Goal: Information Seeking & Learning: Learn about a topic

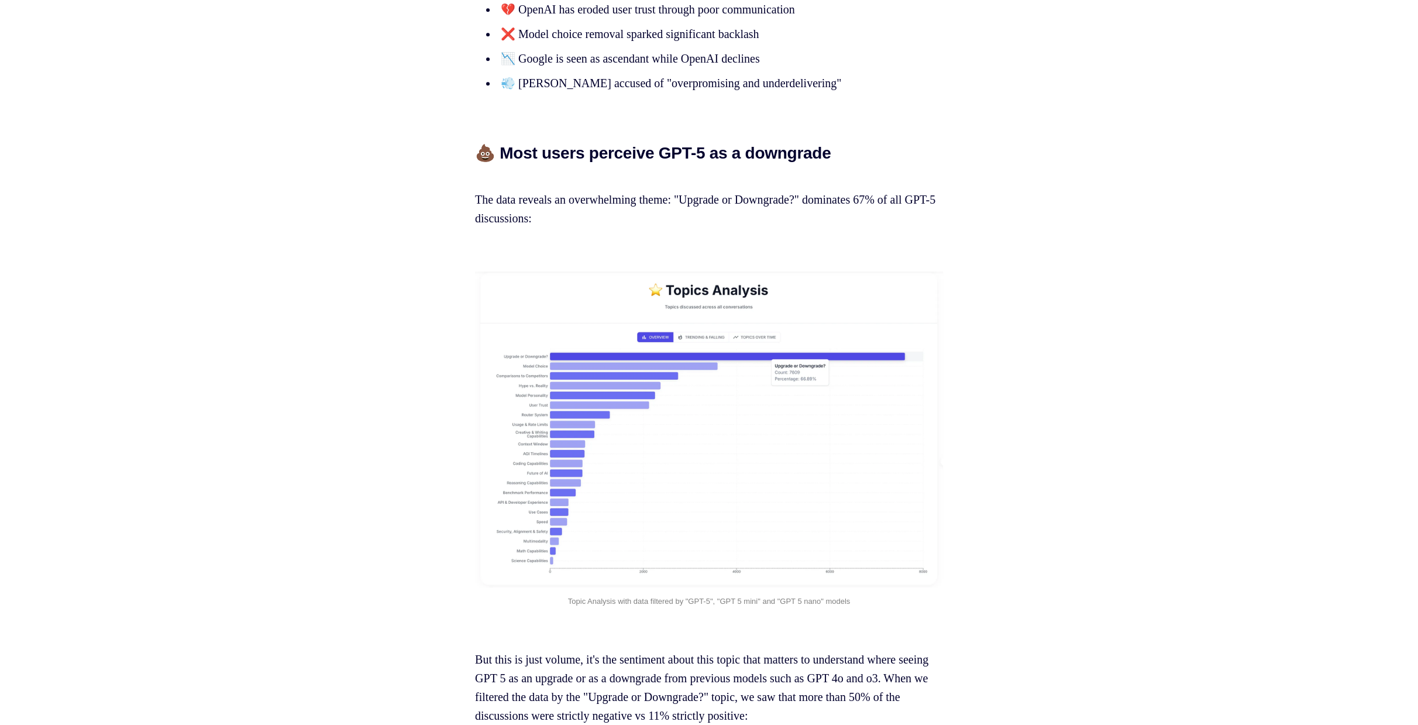
scroll to position [1170, 0]
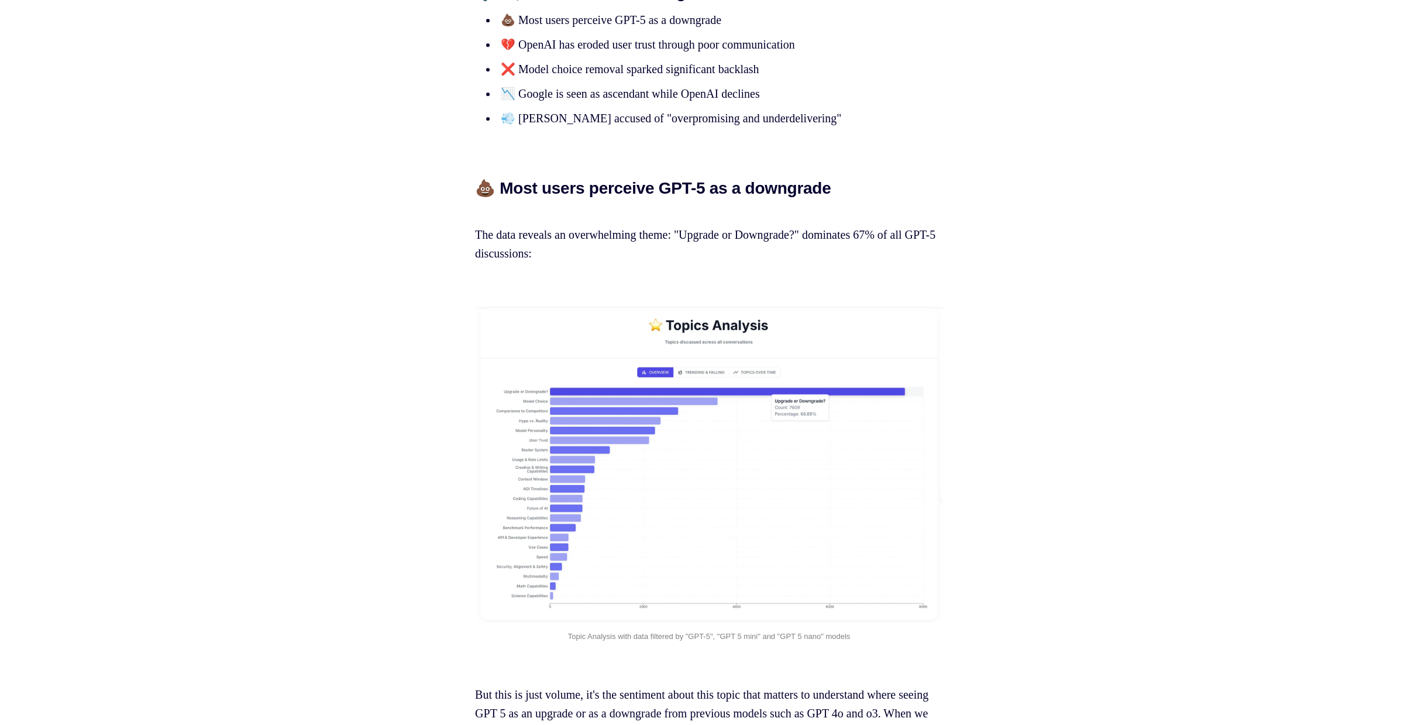
click at [610, 439] on img at bounding box center [709, 465] width 468 height 316
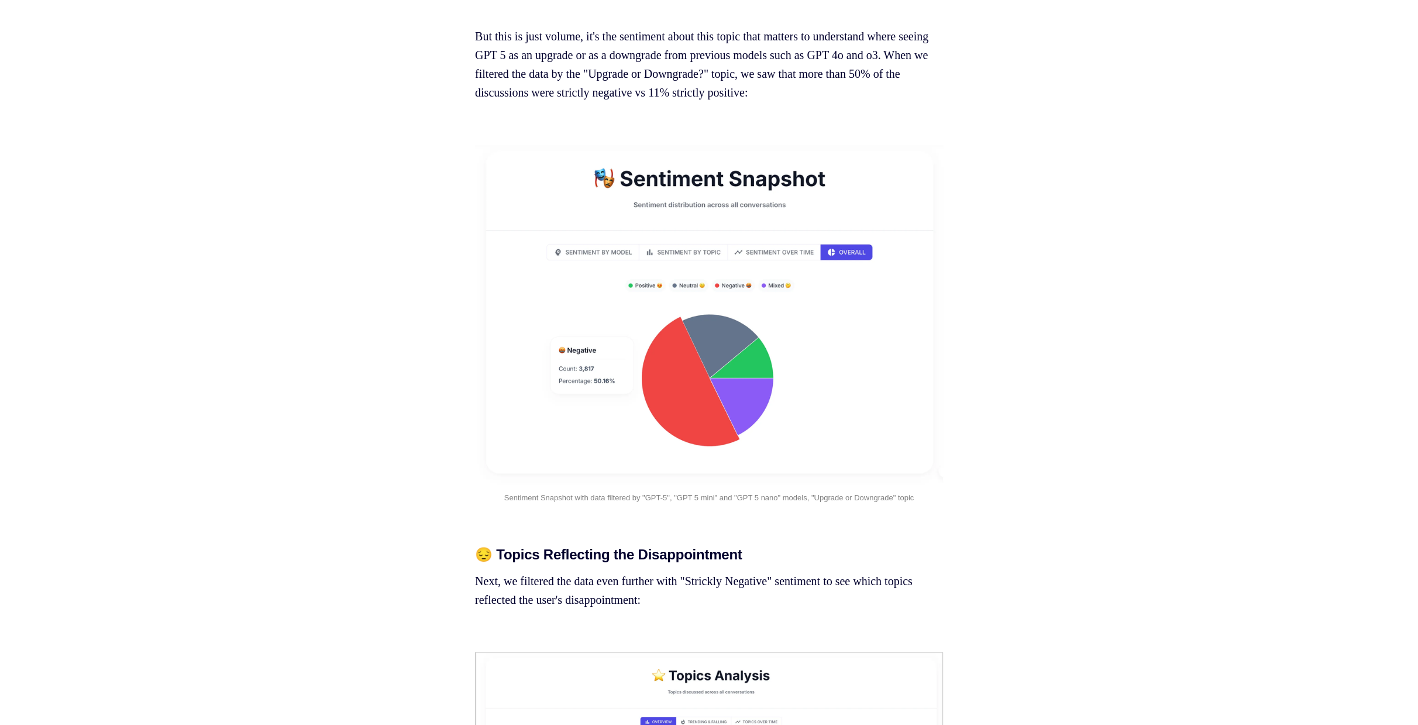
scroll to position [1872, 0]
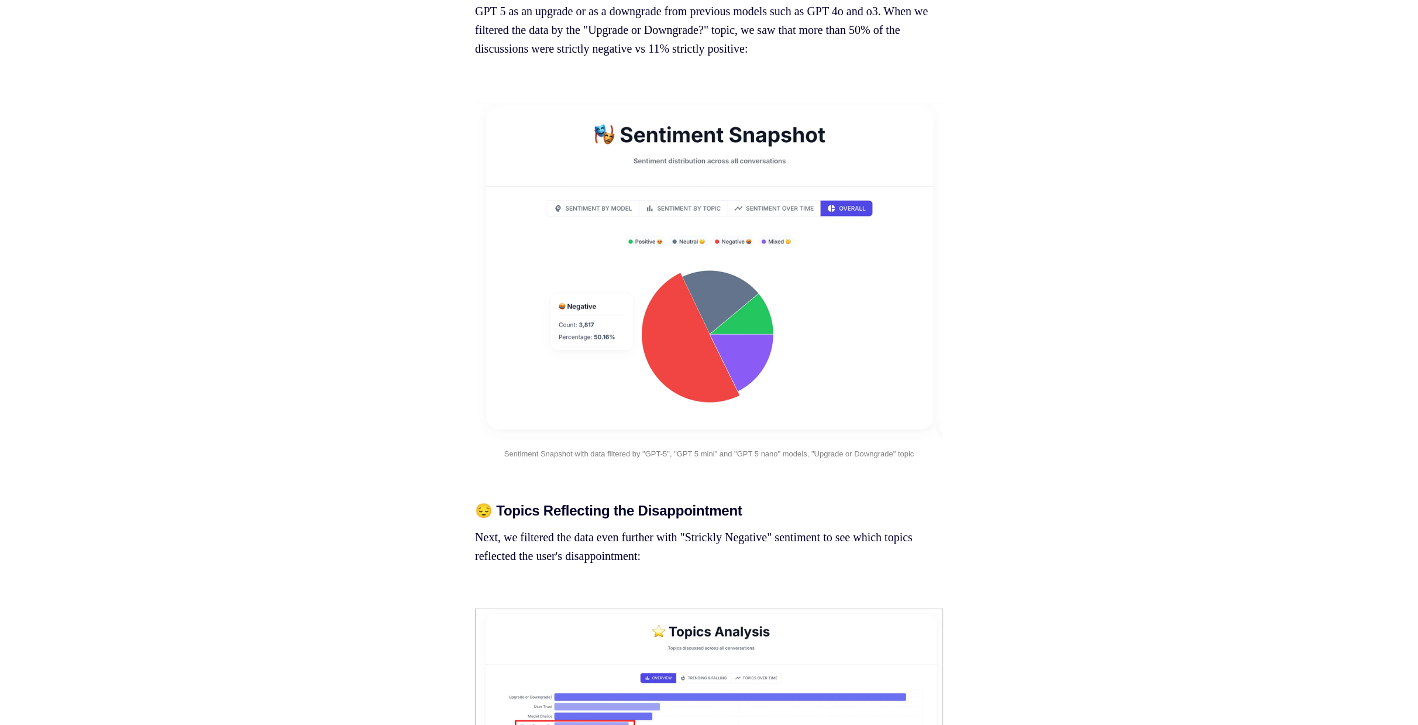
click at [675, 369] on img at bounding box center [709, 270] width 468 height 338
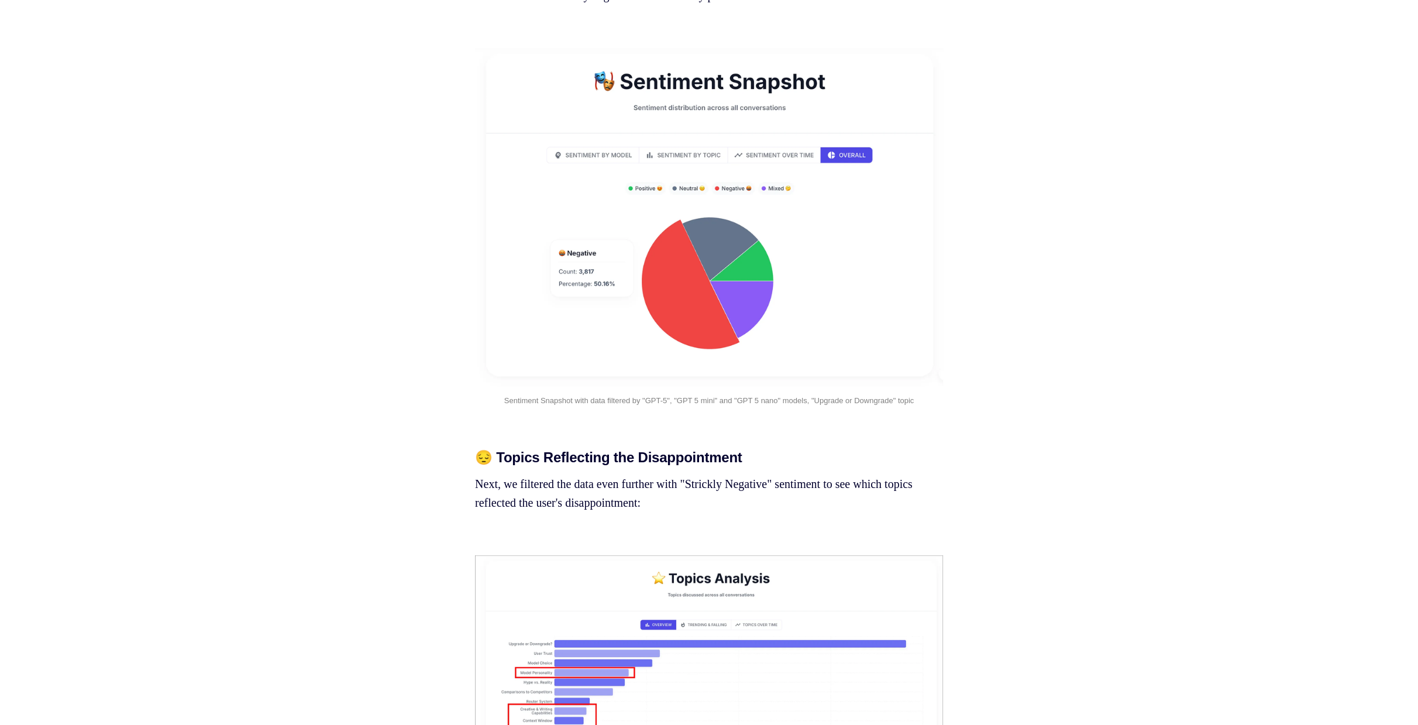
scroll to position [2262, 0]
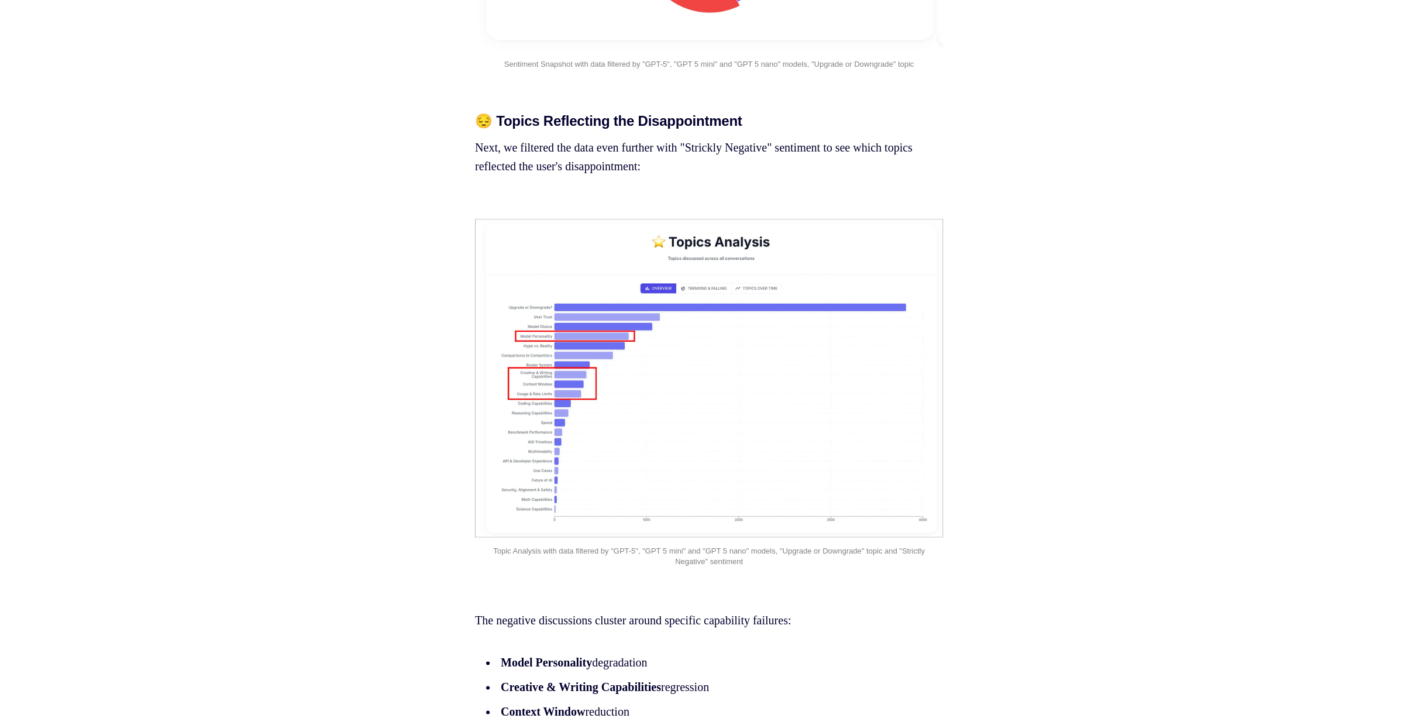
click at [823, 420] on img at bounding box center [709, 378] width 468 height 318
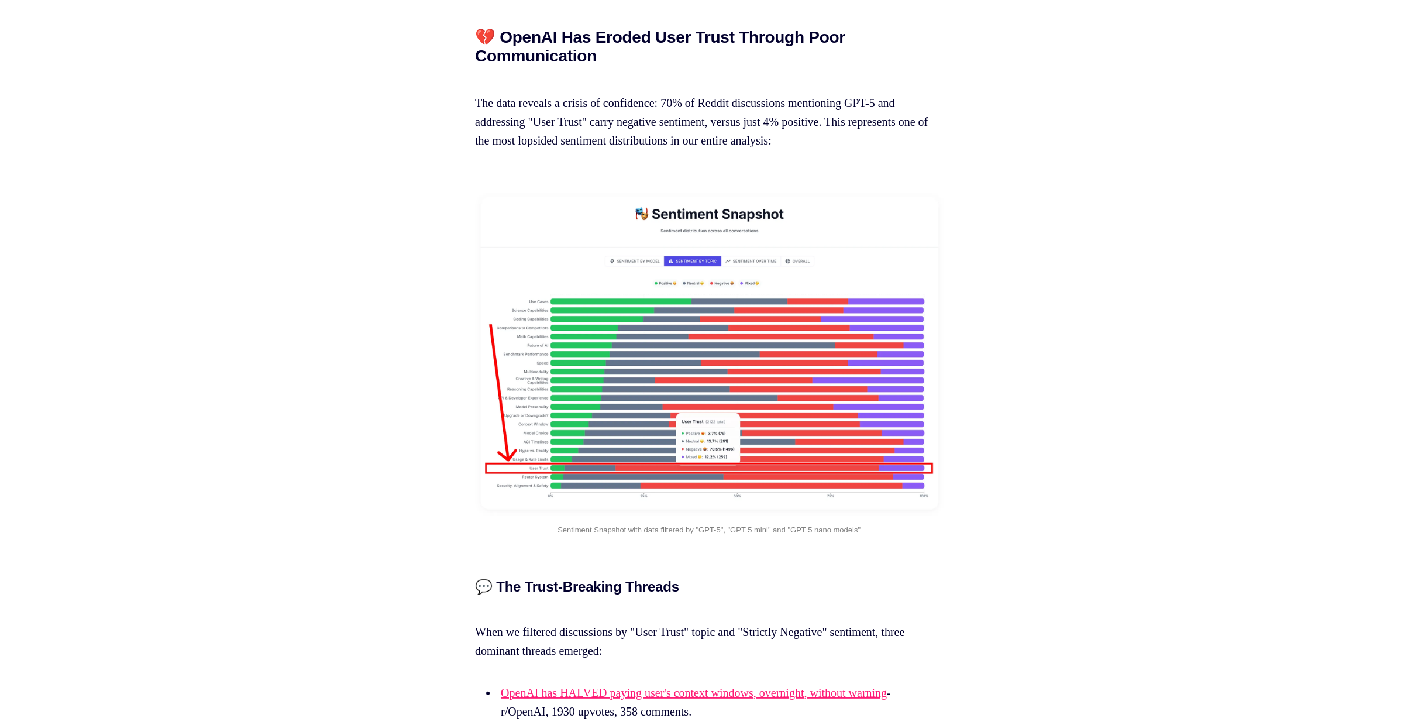
scroll to position [5461, 0]
click at [661, 515] on img at bounding box center [709, 353] width 468 height 323
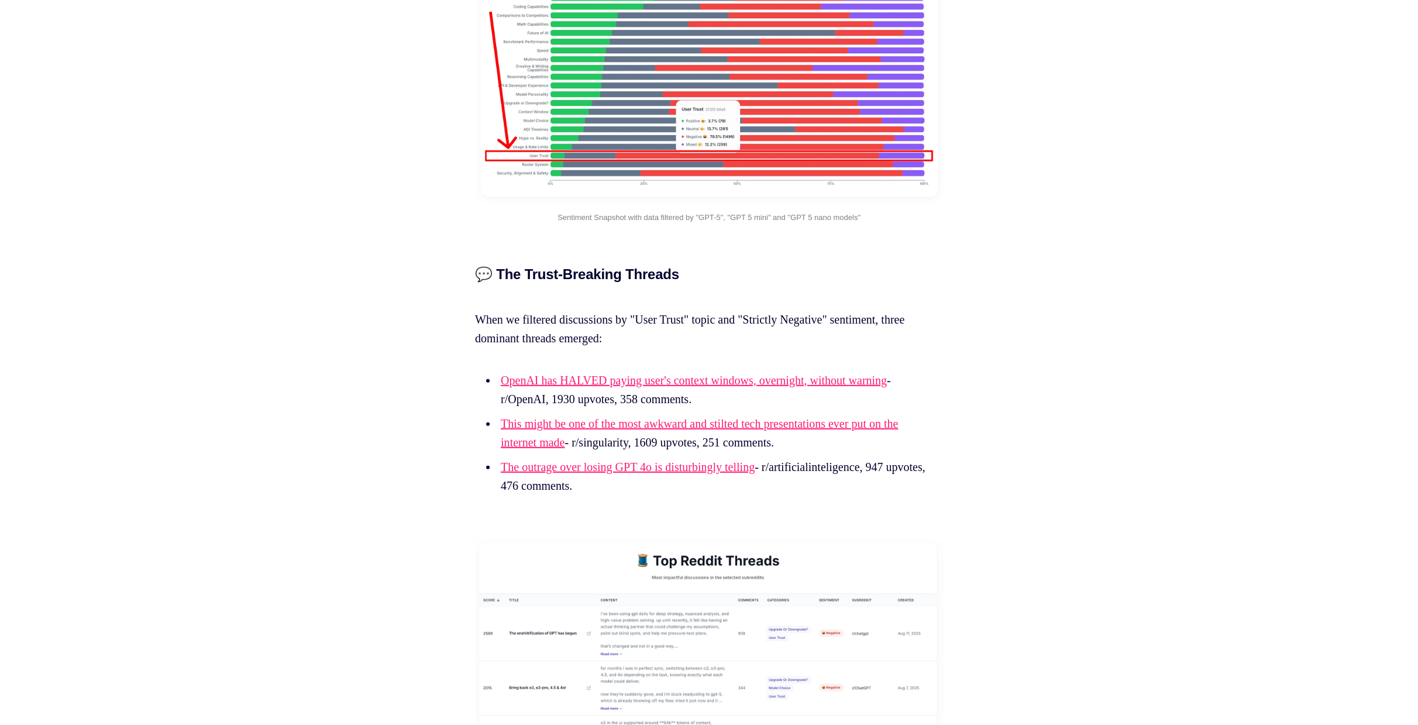
scroll to position [5773, 0]
click at [901, 203] on img at bounding box center [709, 41] width 468 height 323
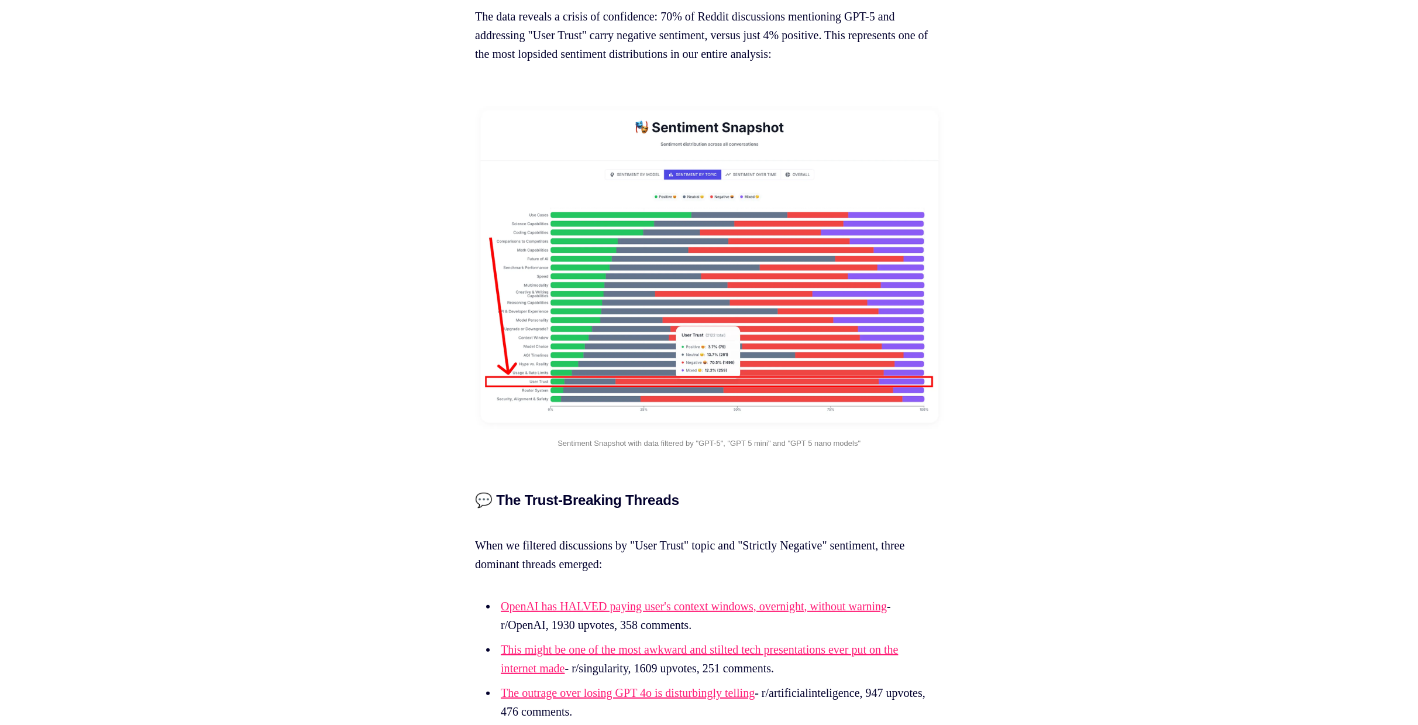
scroll to position [5539, 0]
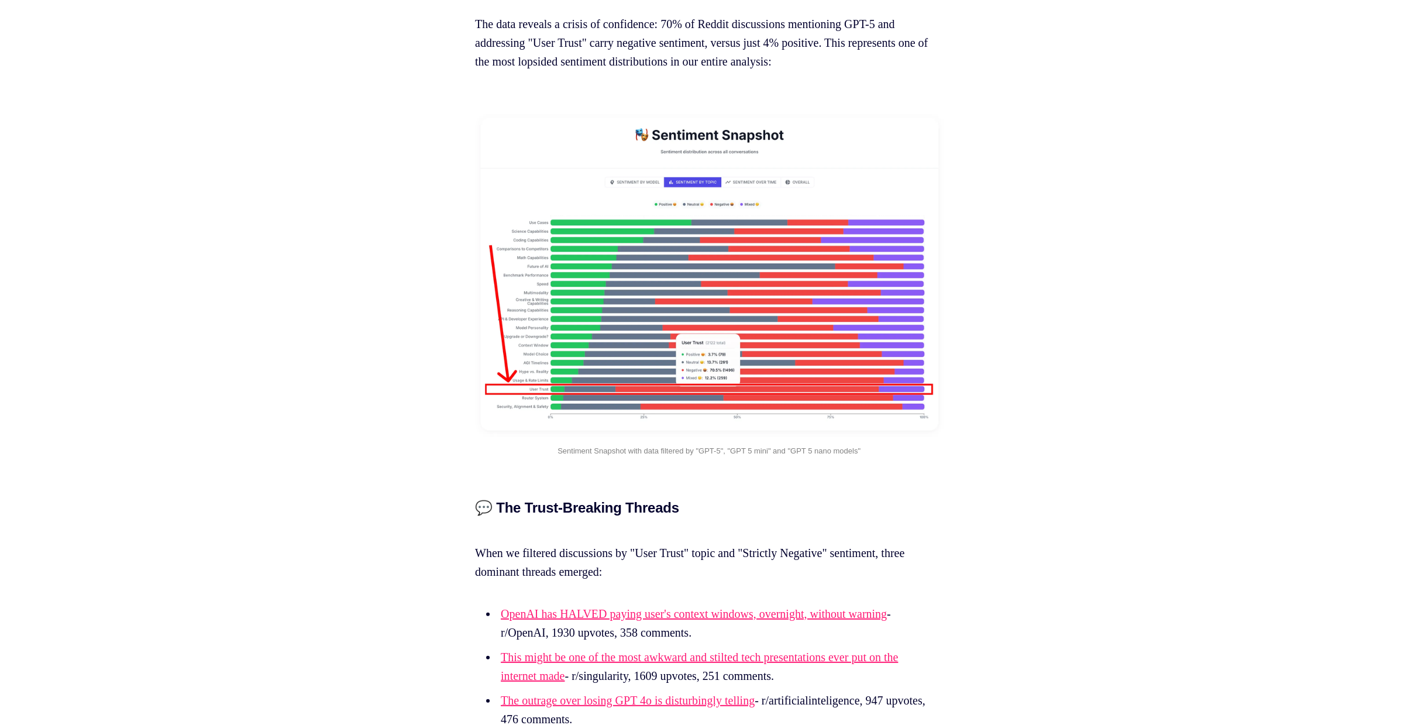
click at [796, 354] on img at bounding box center [709, 275] width 468 height 323
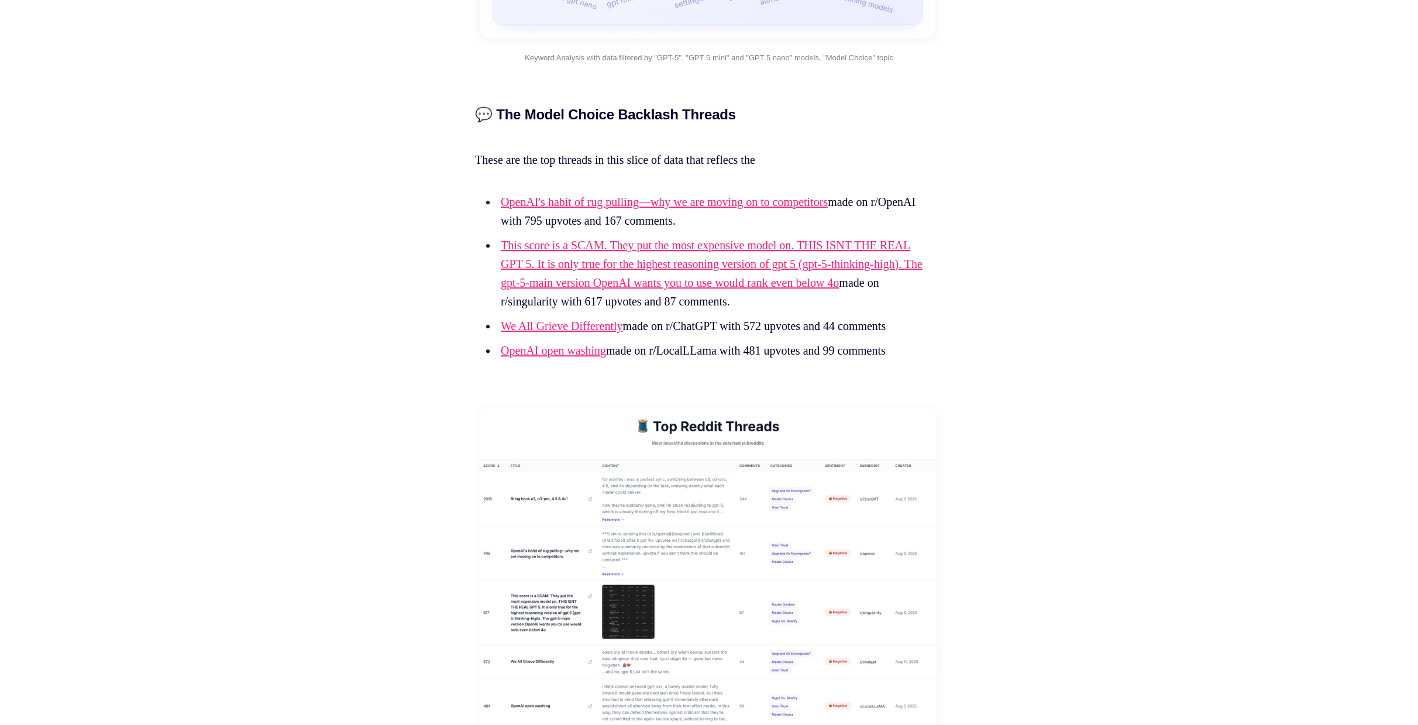
scroll to position [9050, 0]
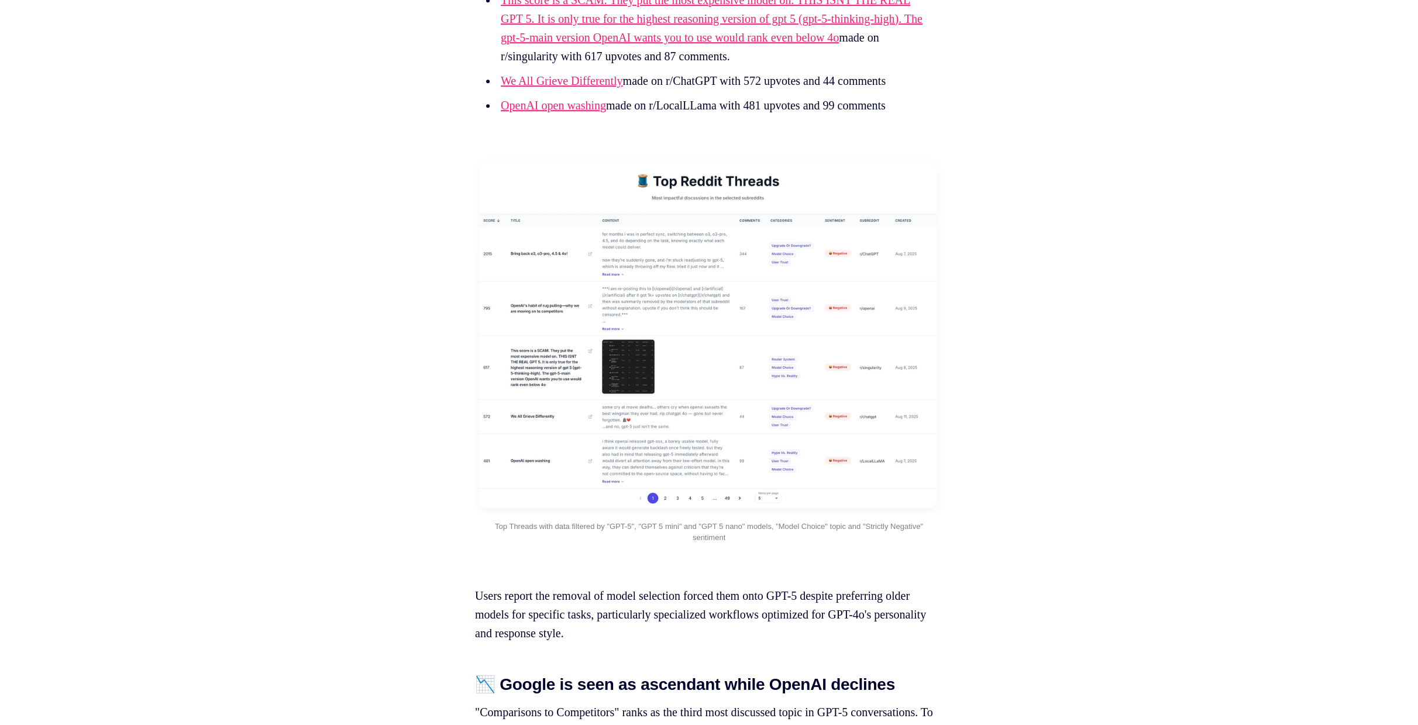
click at [744, 396] on img at bounding box center [709, 335] width 468 height 355
click at [690, 541] on span "Top Threads with data filtered by "GPT-5", "GPT 5 mini" and "GPT 5 nano" models…" at bounding box center [710, 531] width 431 height 19
click at [706, 499] on img at bounding box center [709, 335] width 468 height 355
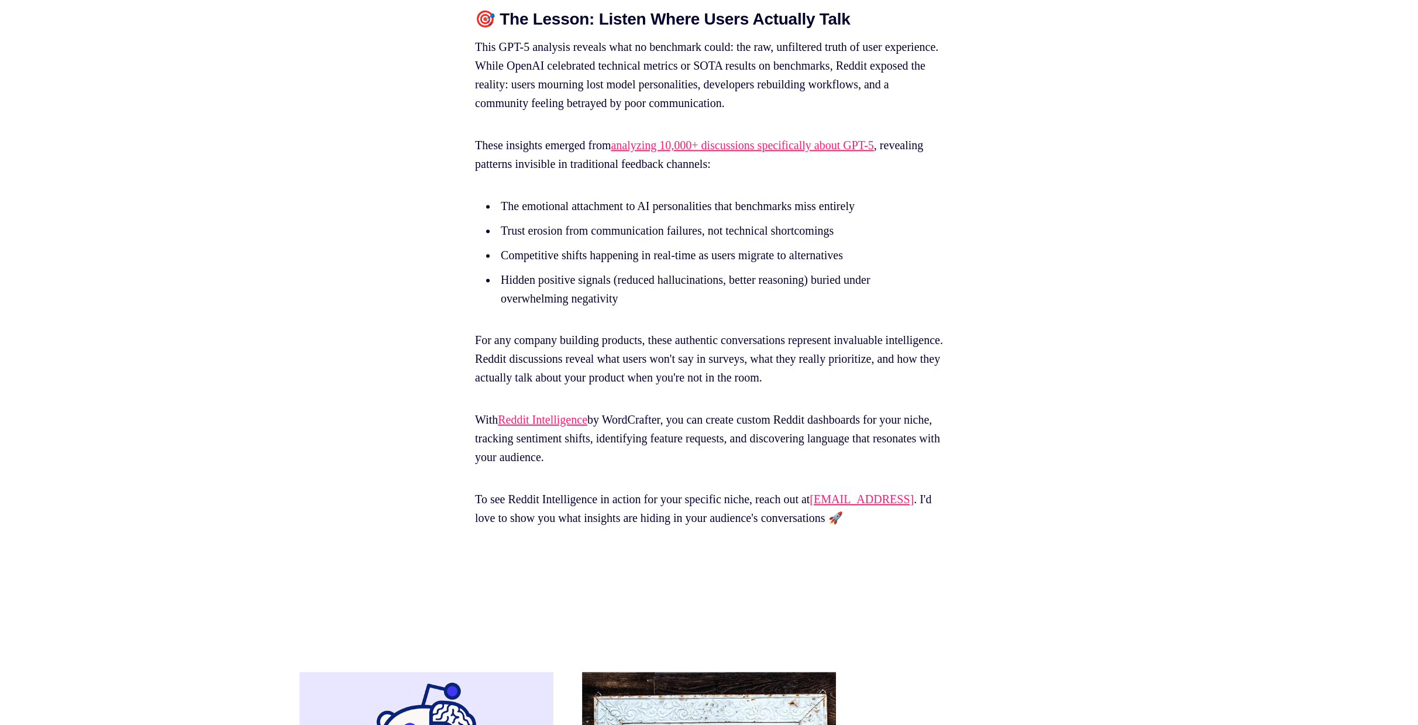
scroll to position [17713, 0]
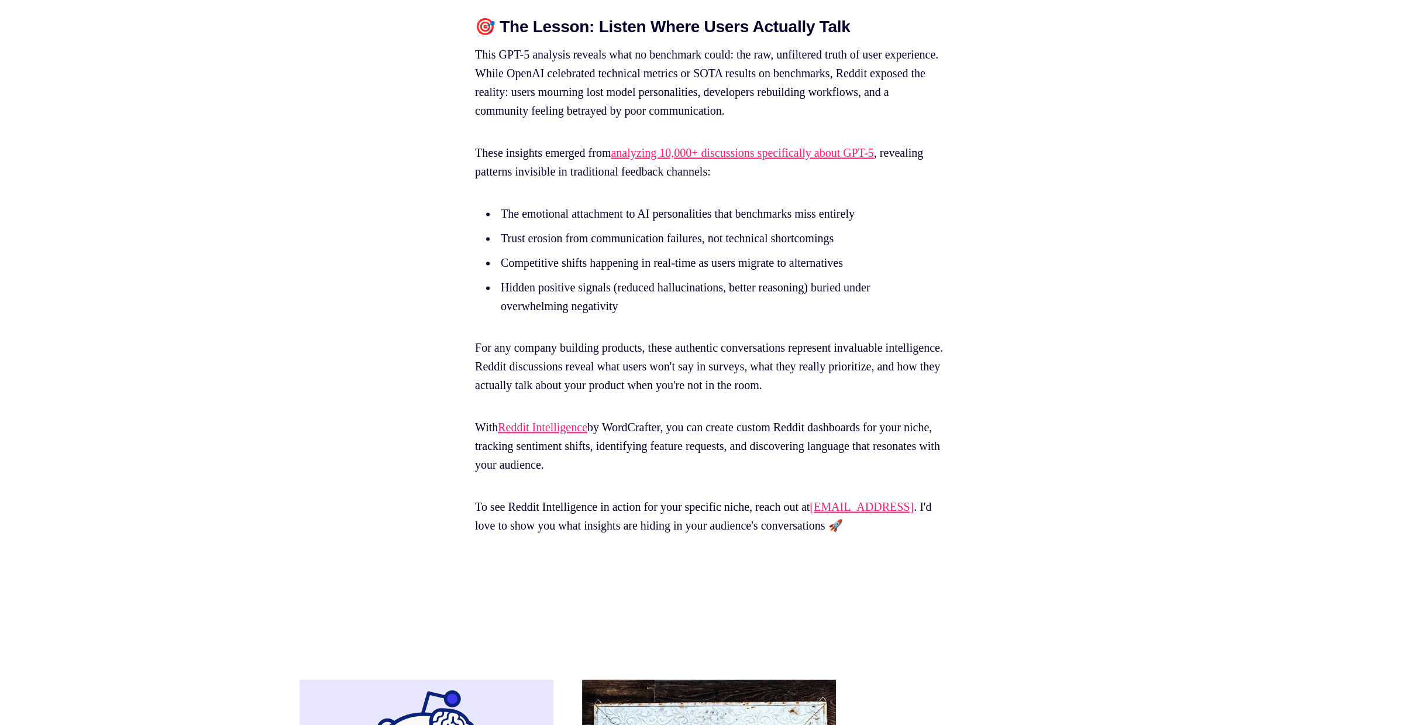
click at [761, 159] on link "analyzing 10,000+ discussions specifically about GPT-5" at bounding box center [742, 152] width 263 height 13
